Goal: Task Accomplishment & Management: Manage account settings

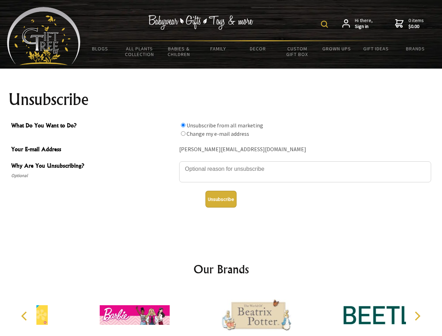
click at [325, 24] on img at bounding box center [324, 24] width 7 height 7
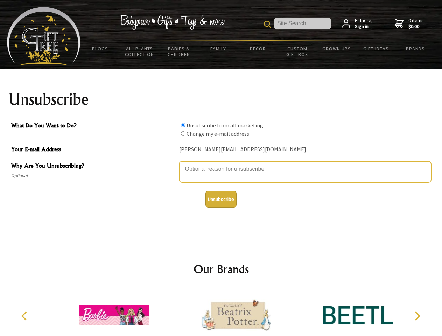
click at [221, 164] on textarea "Why Are You Unsubscribing?" at bounding box center [305, 171] width 252 height 21
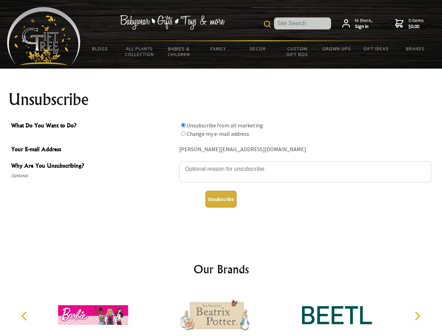
click at [183, 125] on input "What Do You Want to Do?" at bounding box center [183, 125] width 5 height 5
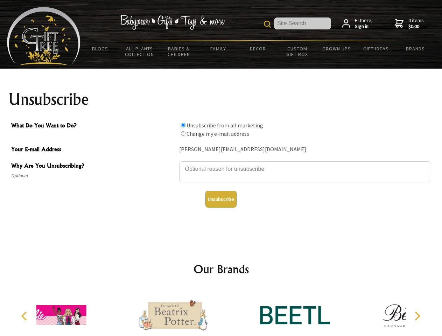
click at [183, 133] on input "What Do You Want to Do?" at bounding box center [183, 133] width 5 height 5
click at [221, 199] on button "Unsubscribe" at bounding box center [220, 199] width 31 height 17
radio input "true"
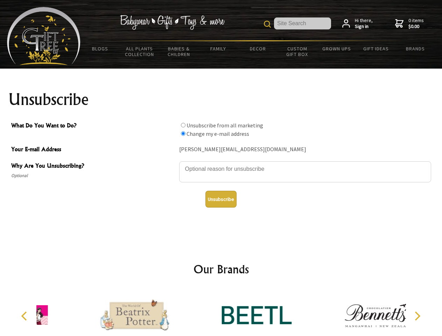
click at [25, 316] on icon "Previous" at bounding box center [24, 315] width 9 height 9
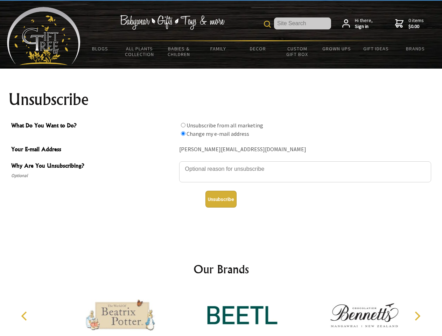
click at [417, 316] on icon "Next" at bounding box center [416, 315] width 9 height 9
